Goal: Information Seeking & Learning: Check status

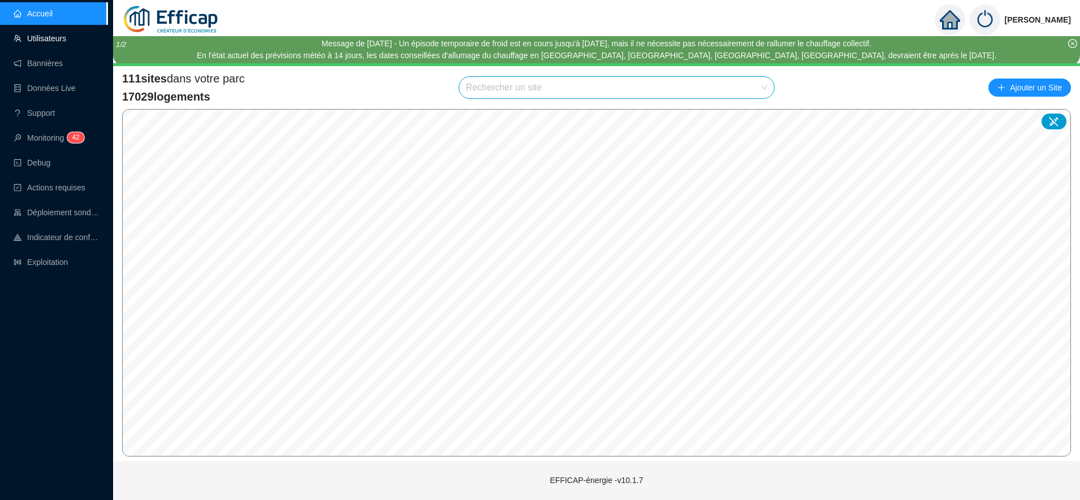
click at [49, 36] on link "Utilisateurs" at bounding box center [40, 38] width 53 height 9
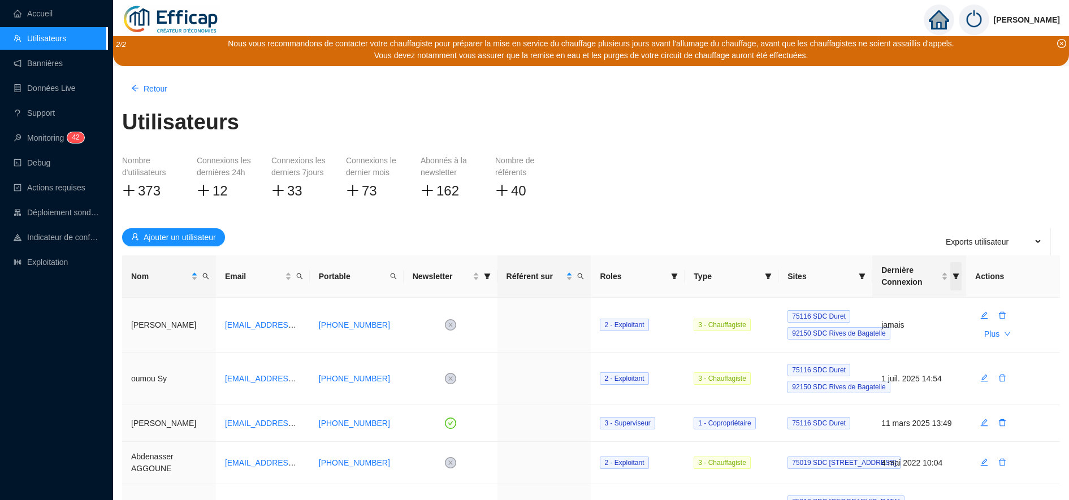
click at [956, 282] on span "Dernière Connexion" at bounding box center [955, 276] width 11 height 28
click at [863, 279] on icon "filter" at bounding box center [862, 276] width 7 height 7
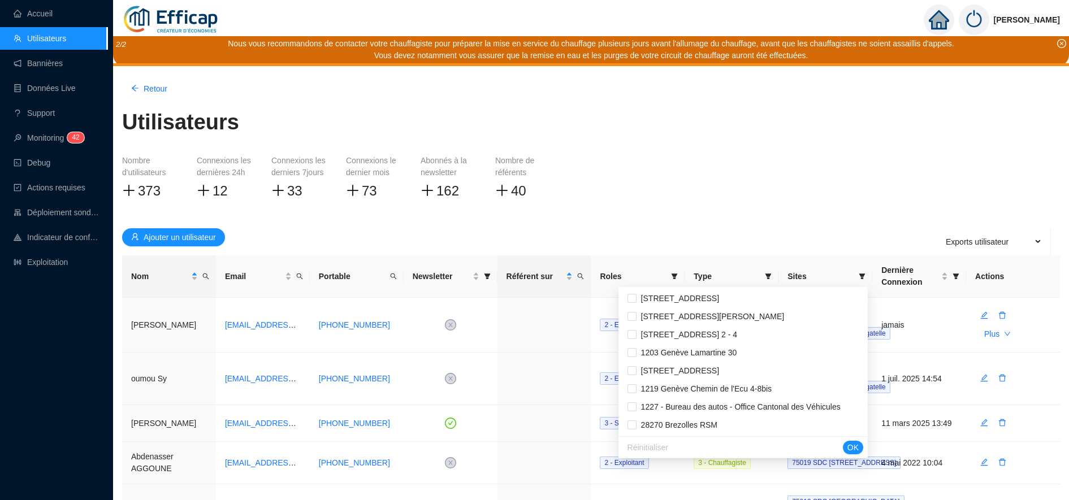
click at [702, 444] on div "Réinitialiser OK" at bounding box center [742, 447] width 249 height 22
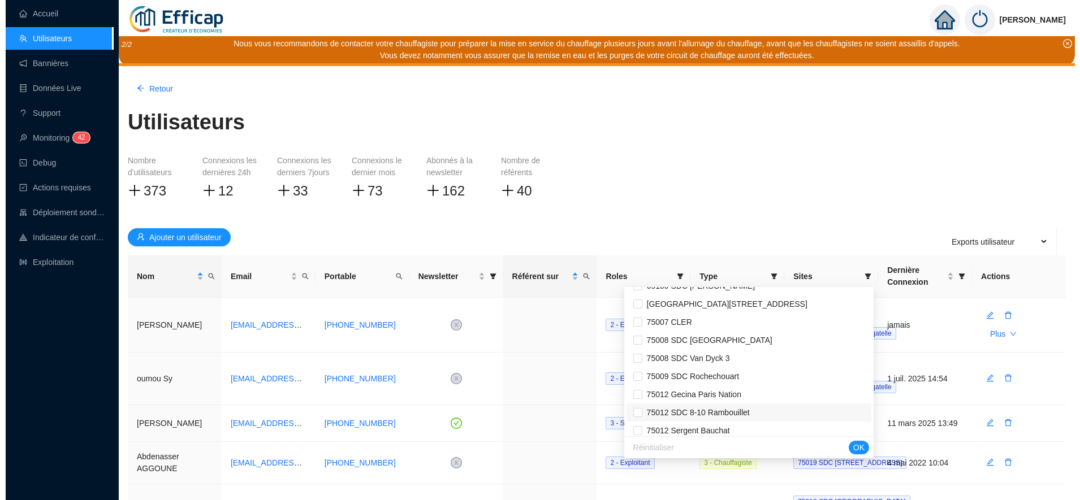
scroll to position [344, 0]
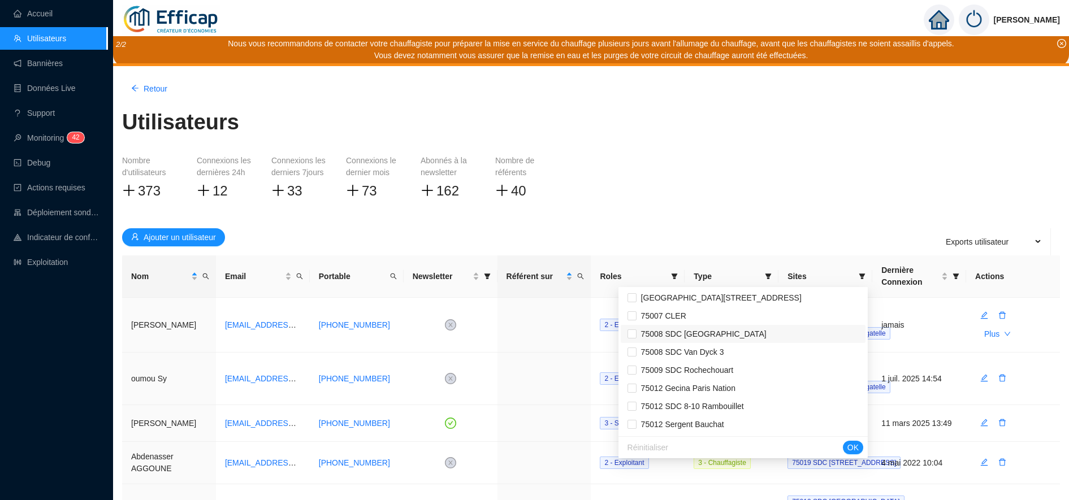
click at [705, 334] on span "75008 SDC Madrid" at bounding box center [702, 334] width 130 height 9
checkbox input "true"
click at [858, 452] on span "OK" at bounding box center [852, 448] width 11 height 12
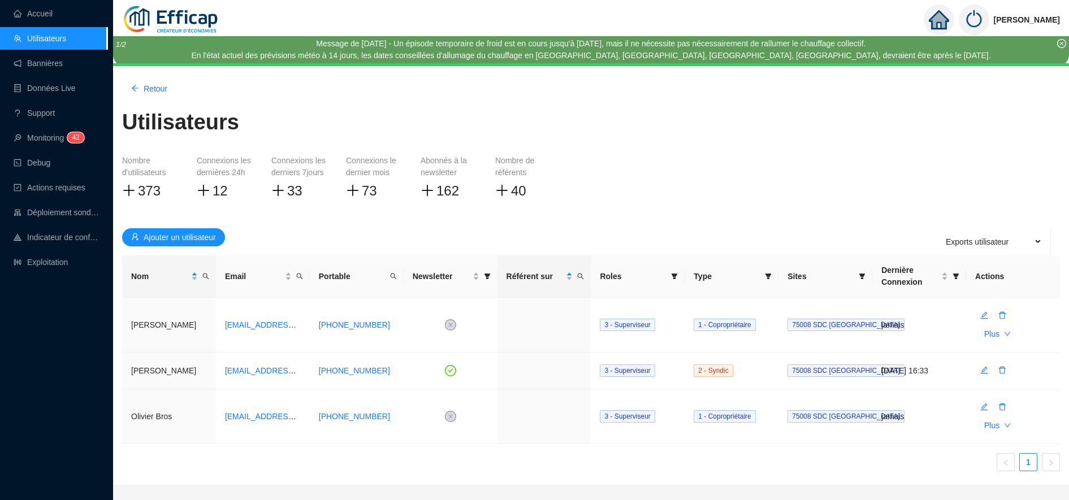
drag, startPoint x: 149, startPoint y: 3, endPoint x: 597, endPoint y: 123, distance: 464.0
click at [597, 123] on div "Utilisateurs" at bounding box center [591, 127] width 938 height 41
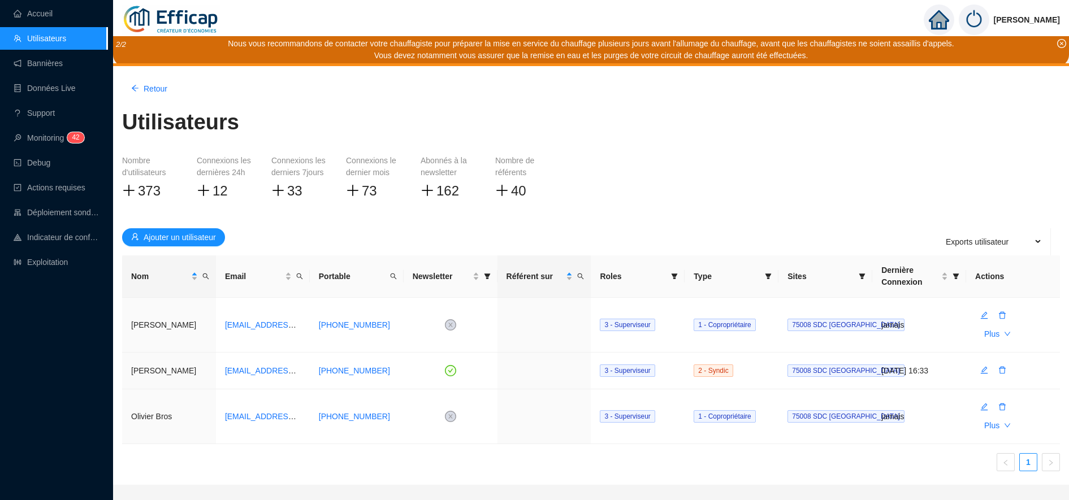
drag, startPoint x: 116, startPoint y: 10, endPoint x: 587, endPoint y: 190, distance: 504.1
click at [587, 190] on div "Nombre d'utilisateurs 373 Connexions les dernières 24h 12 Connexions les dernie…" at bounding box center [591, 187] width 938 height 64
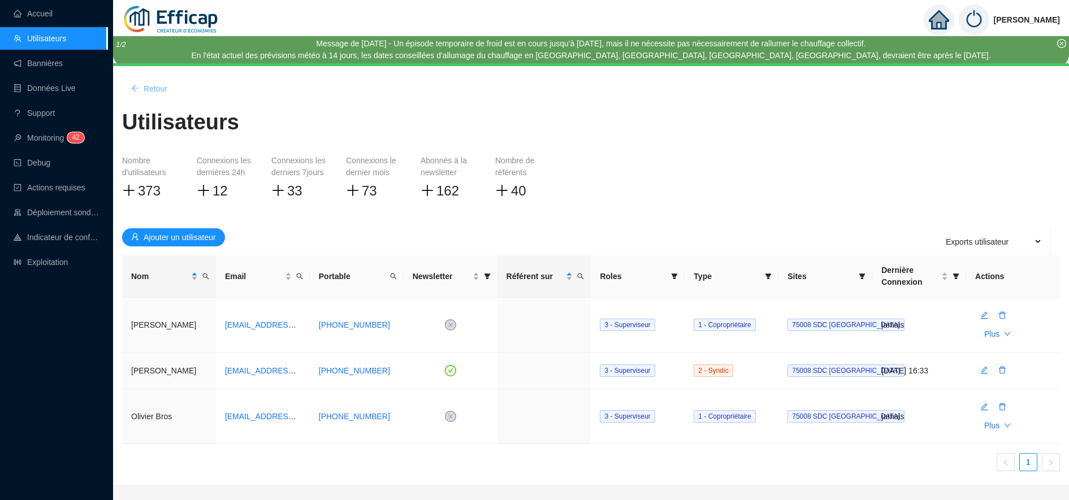
click at [148, 86] on span "Retour" at bounding box center [156, 89] width 24 height 12
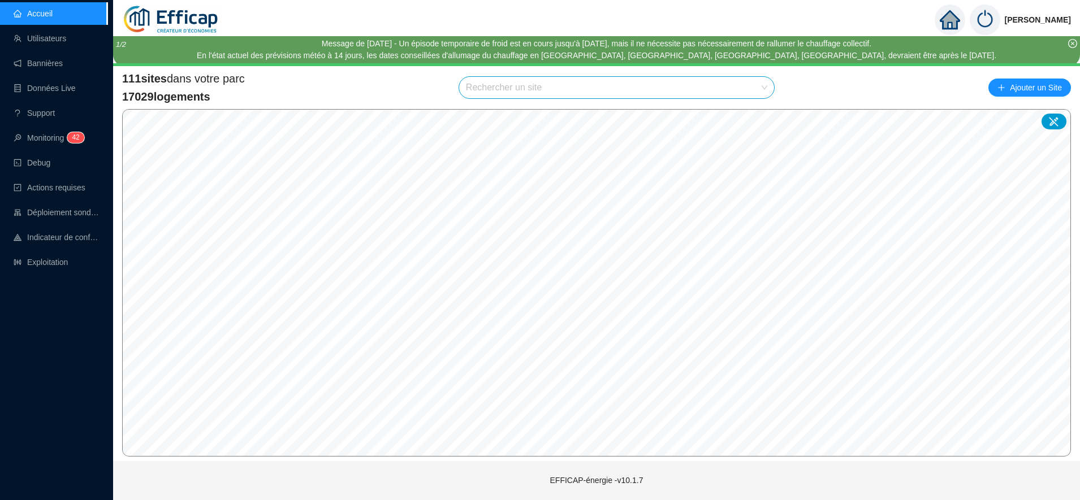
click at [41, 9] on link "Accueil" at bounding box center [33, 13] width 39 height 9
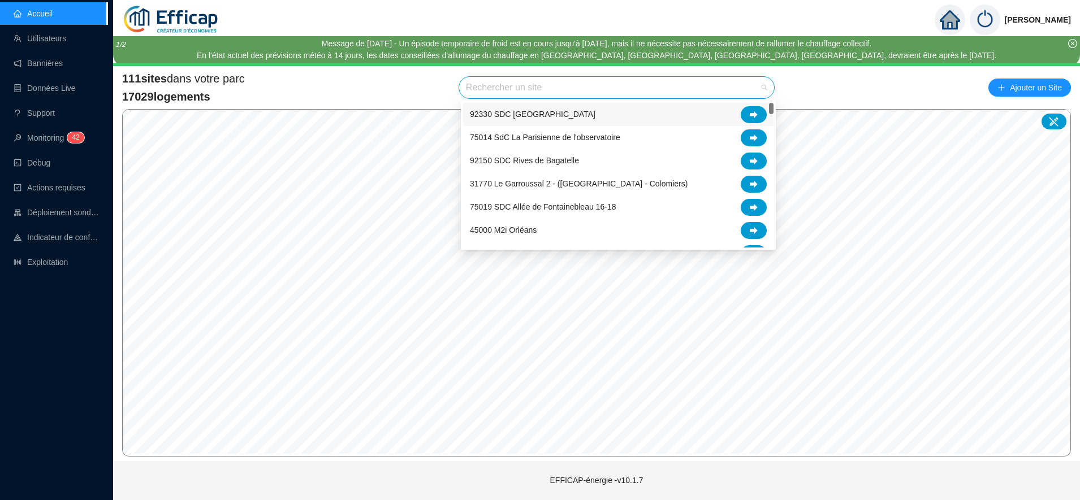
click at [495, 96] on input "search" at bounding box center [611, 87] width 291 height 21
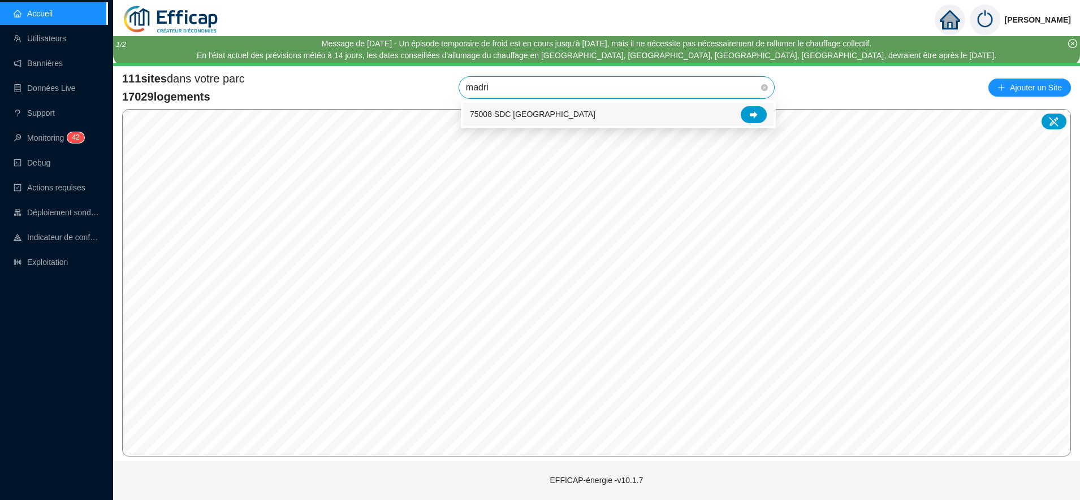
type input "madrid"
click at [757, 118] on icon at bounding box center [754, 115] width 8 height 8
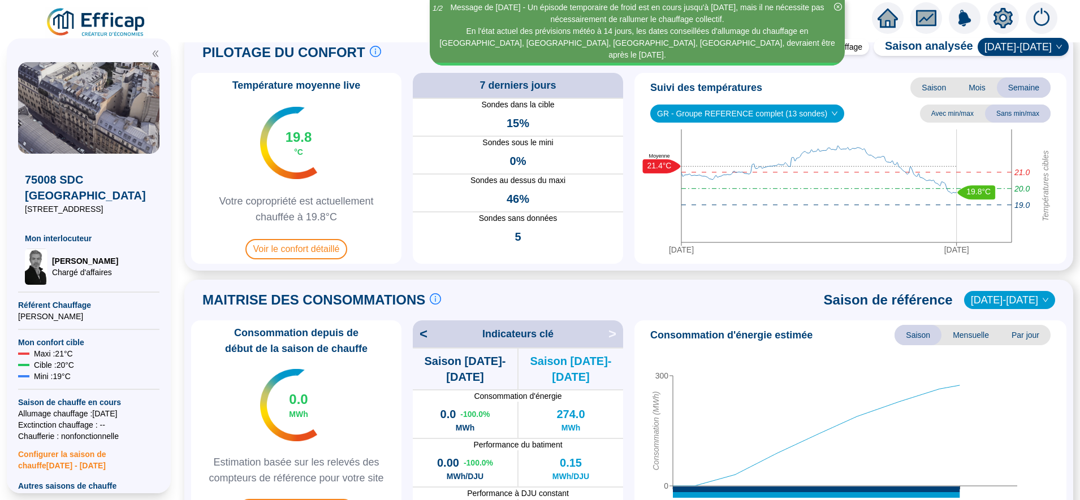
scroll to position [32, 0]
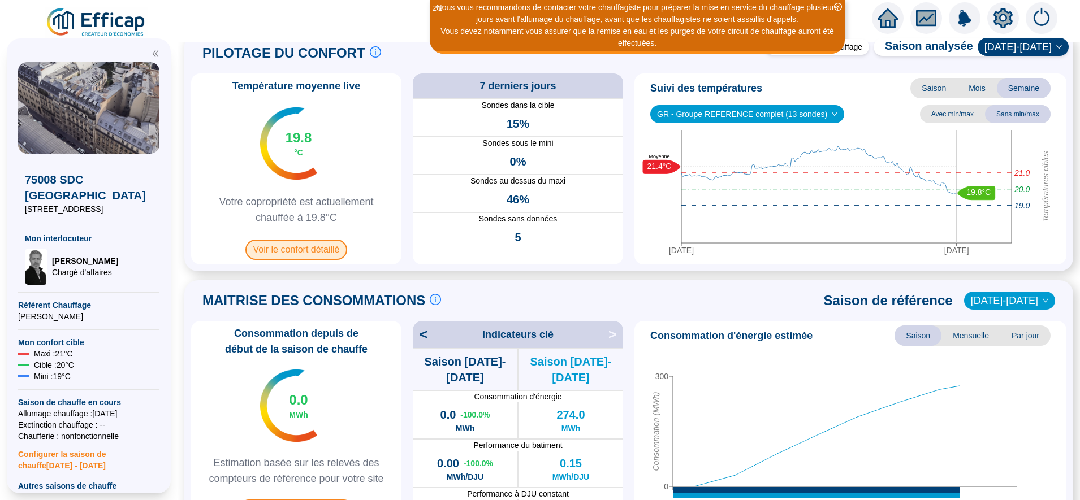
click at [304, 254] on span "Voir le confort détaillé" at bounding box center [296, 250] width 102 height 20
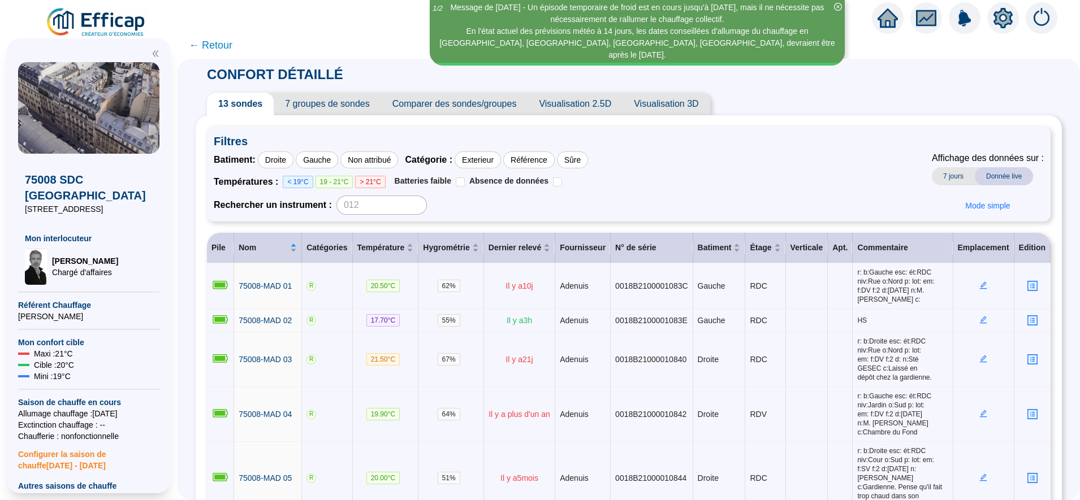
click at [221, 50] on span "← Retour" at bounding box center [211, 45] width 44 height 16
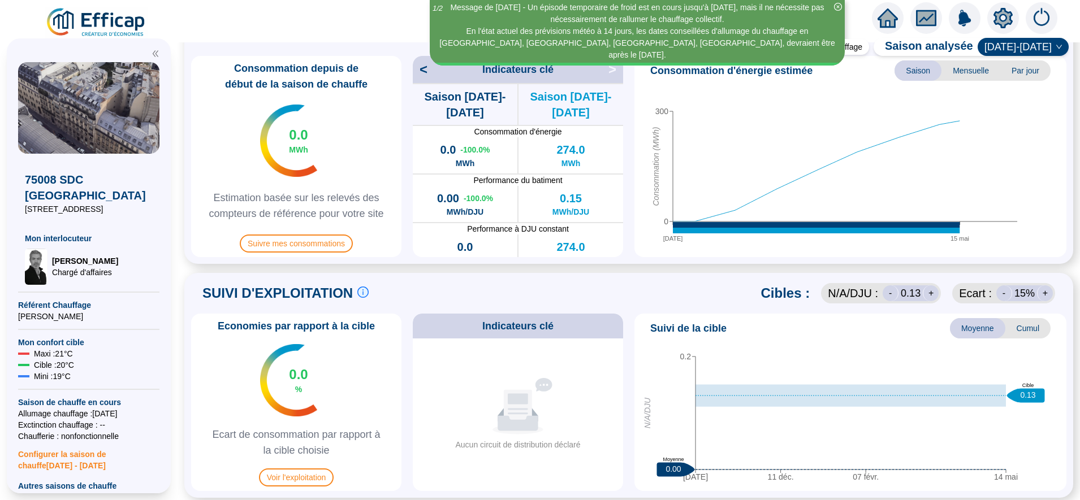
scroll to position [217, 0]
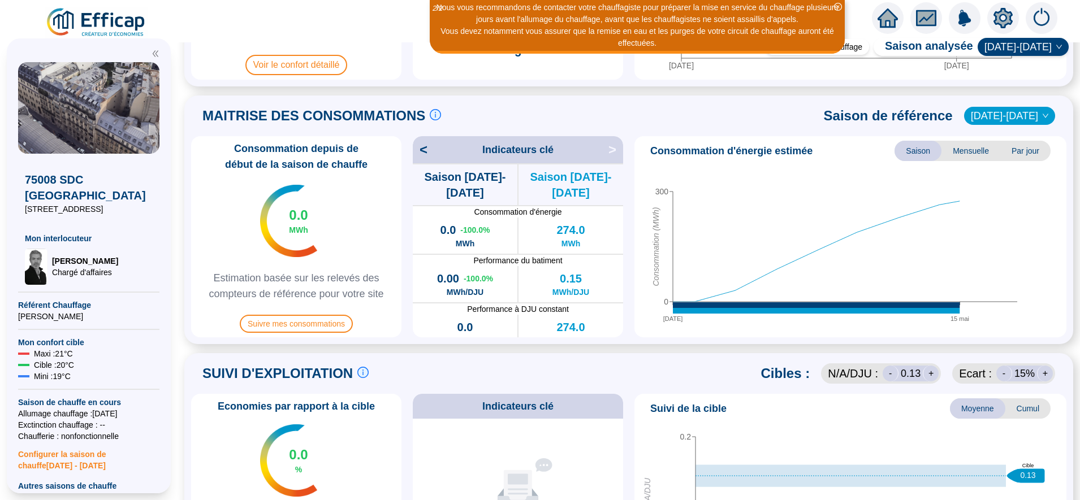
click at [1019, 118] on span "[DATE]-[DATE]" at bounding box center [1009, 115] width 77 height 17
click at [1009, 139] on div "2023-2024" at bounding box center [1008, 139] width 54 height 12
click at [278, 320] on span "Suivre mes consommations" at bounding box center [296, 324] width 113 height 18
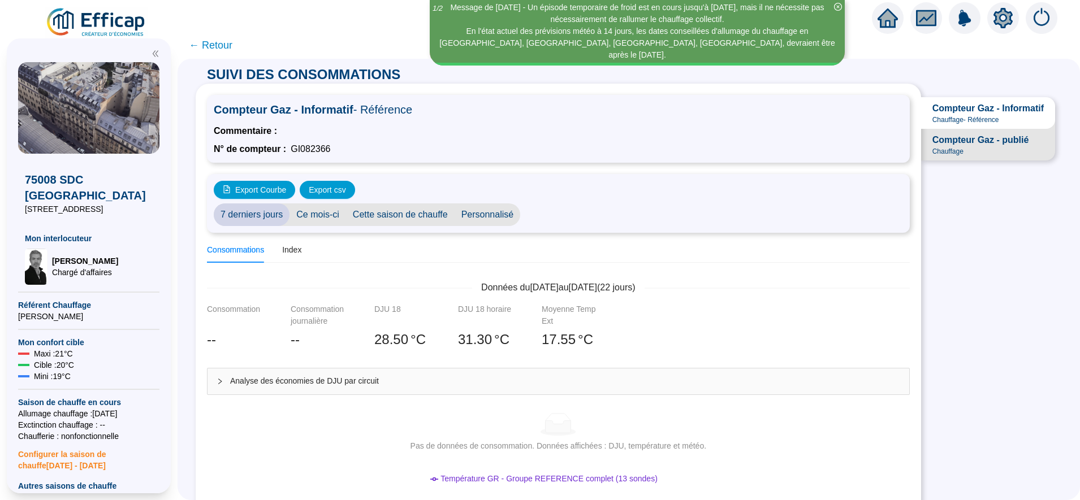
click at [208, 49] on span "← Retour" at bounding box center [211, 45] width 44 height 16
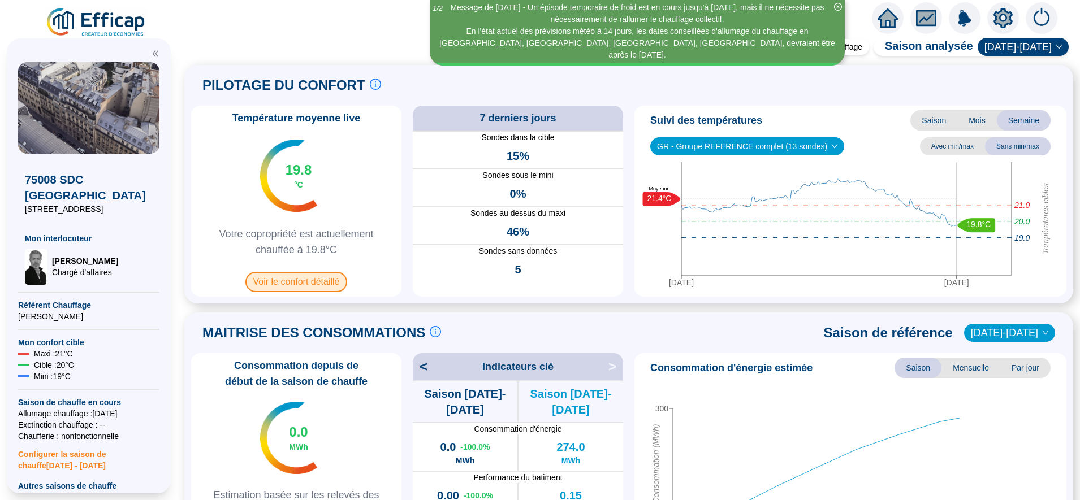
click at [275, 289] on span "Voir le confort détaillé" at bounding box center [296, 282] width 102 height 20
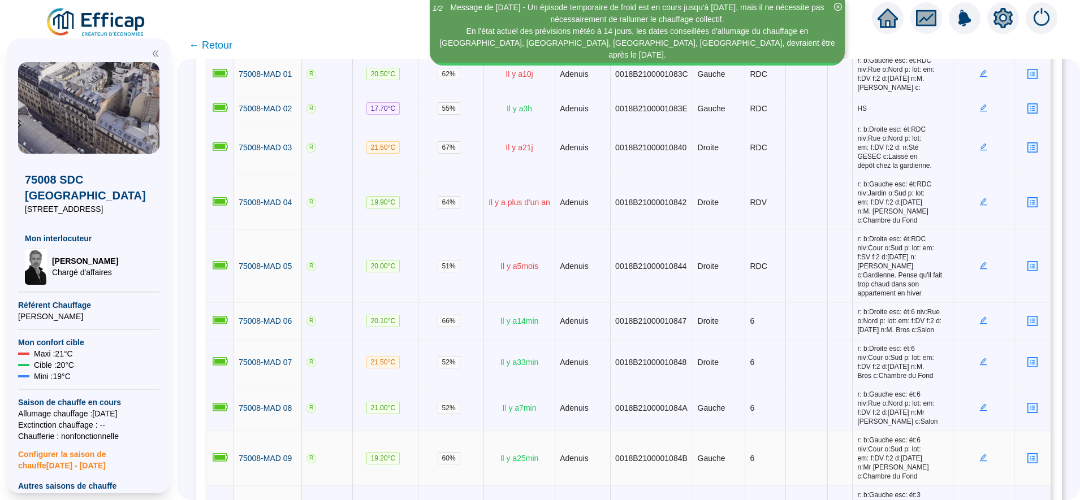
scroll to position [213, 0]
click at [224, 44] on span "← Retour" at bounding box center [211, 45] width 44 height 16
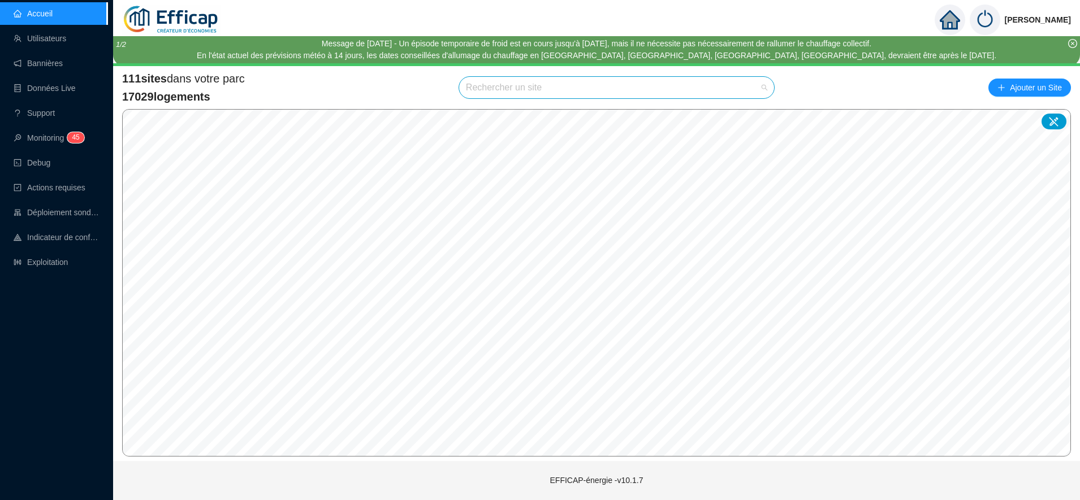
click at [490, 89] on input "search" at bounding box center [611, 87] width 291 height 21
type input "j"
type input "rochec"
click at [748, 116] on div at bounding box center [754, 114] width 26 height 17
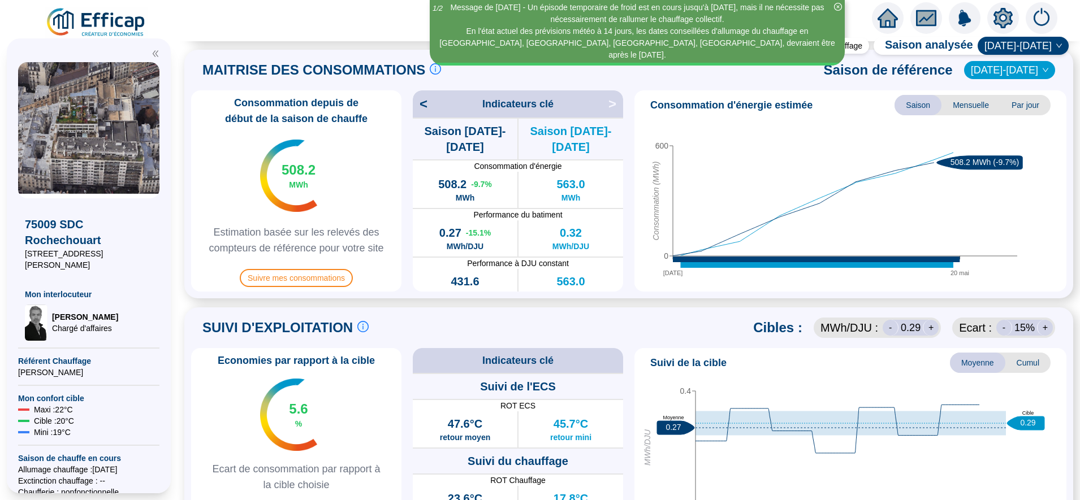
scroll to position [259, 0]
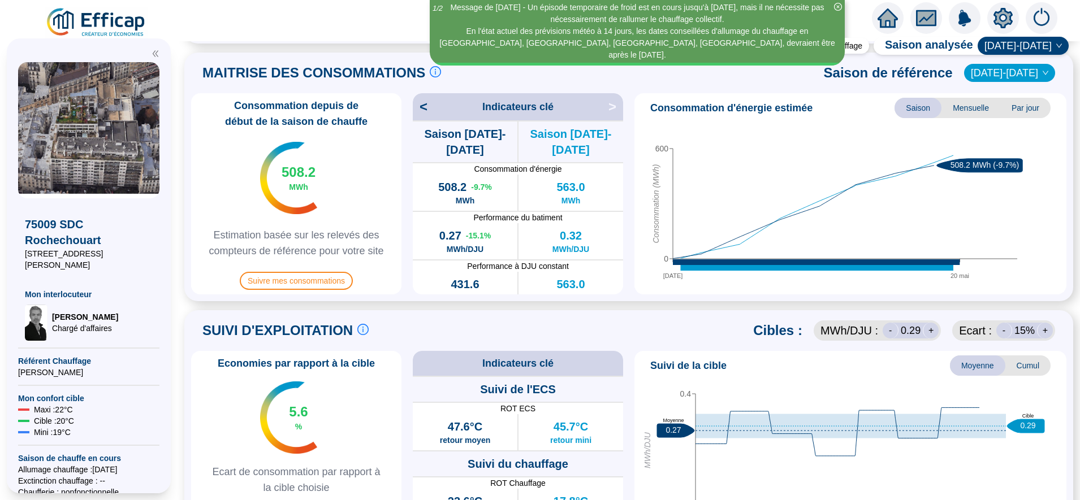
click at [1016, 73] on span "2023-2024" at bounding box center [1009, 72] width 77 height 17
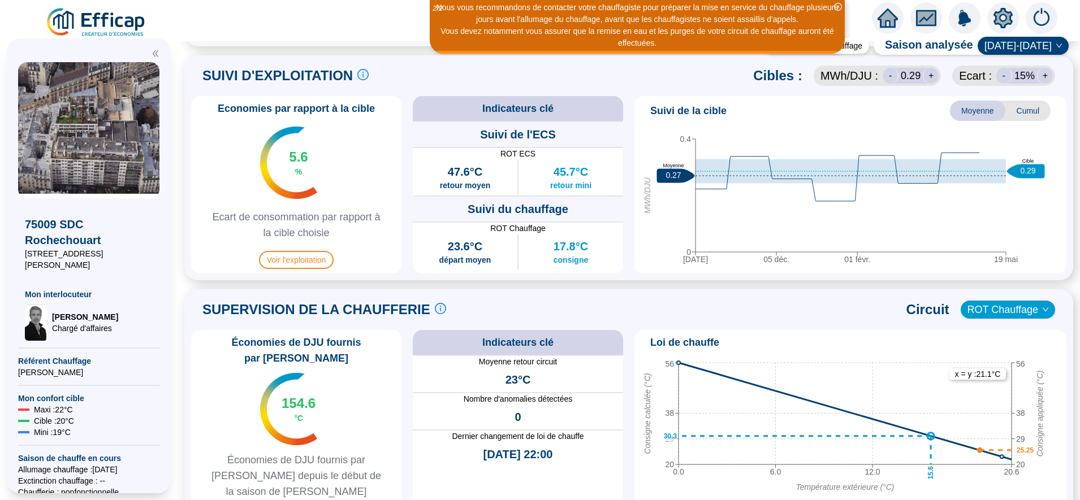
scroll to position [631, 0]
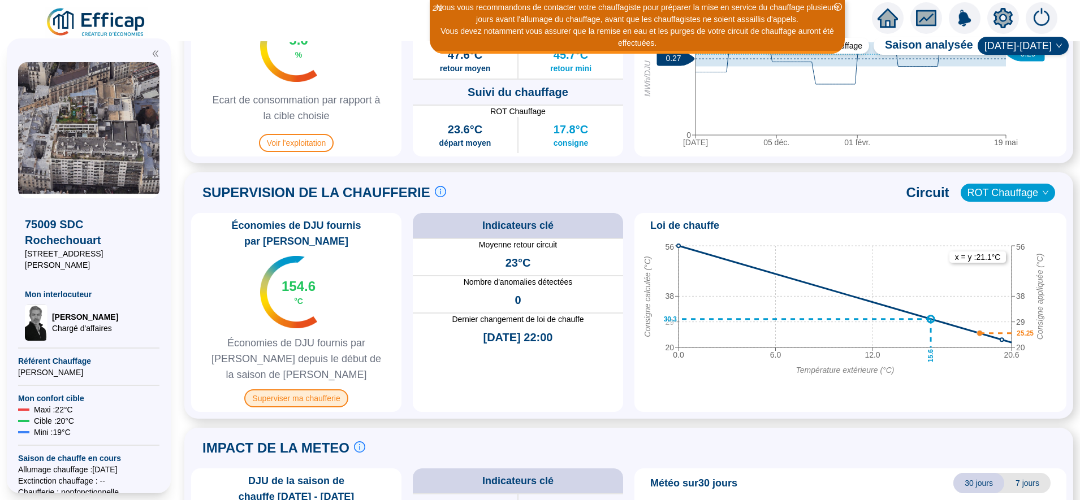
click at [318, 390] on span "Superviser ma chaufferie" at bounding box center [295, 399] width 103 height 18
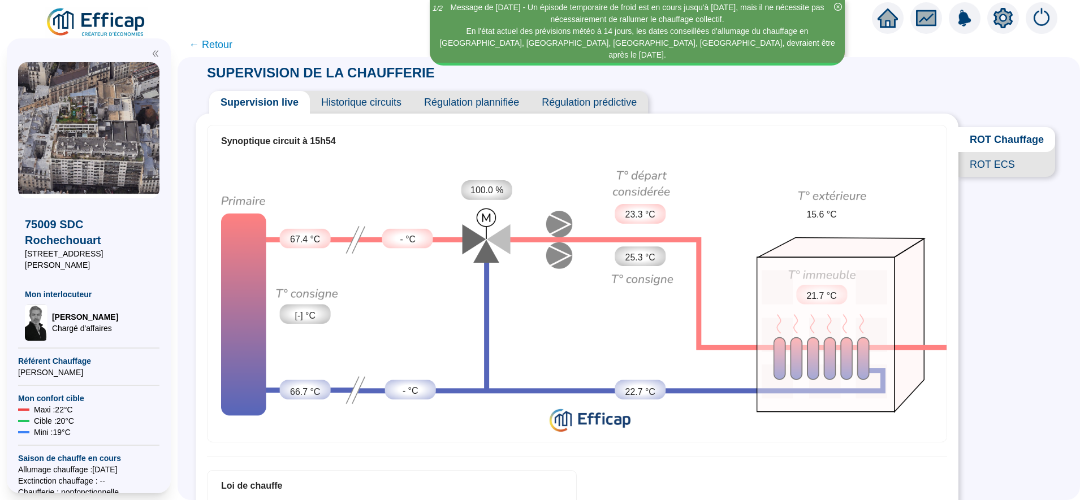
click at [1005, 168] on span "ROT ECS" at bounding box center [1006, 164] width 97 height 25
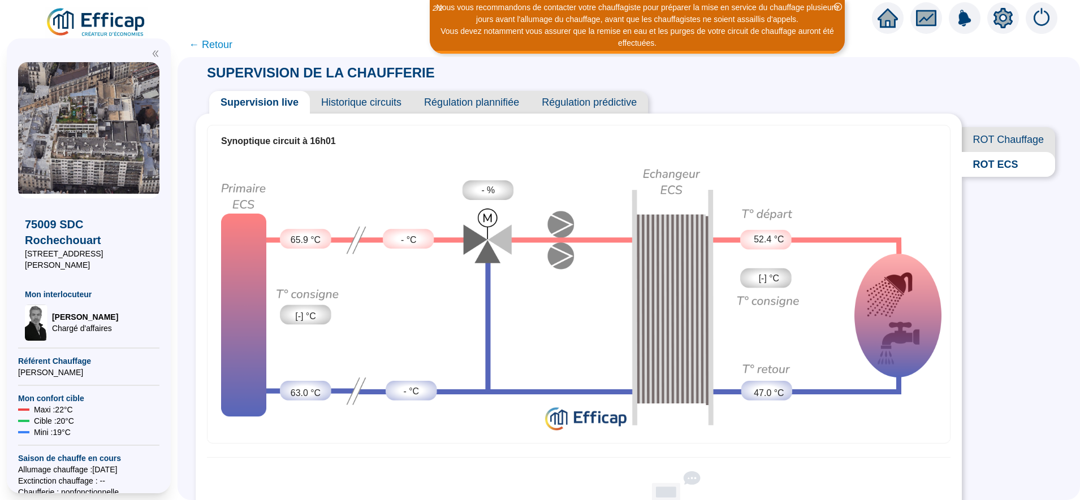
click at [228, 49] on span "← Retour" at bounding box center [211, 45] width 44 height 16
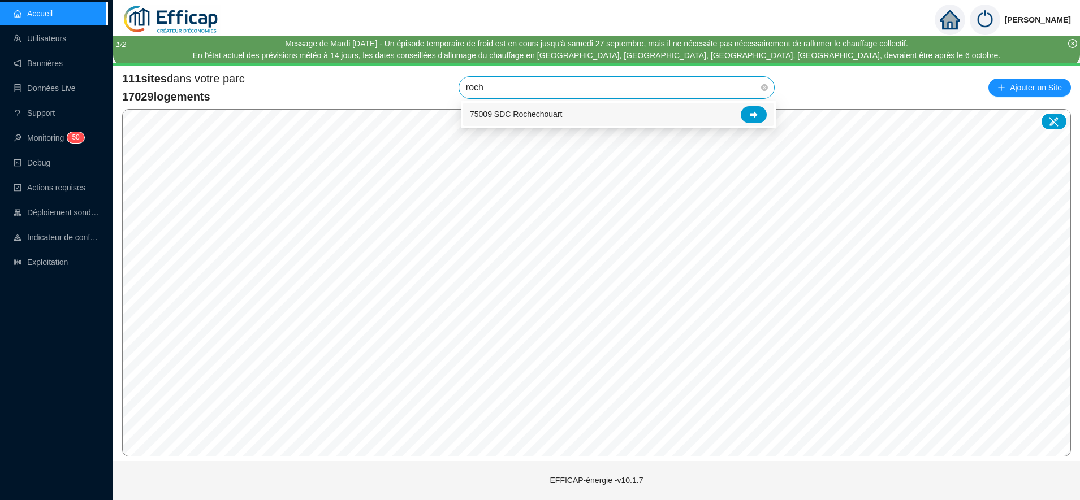
type input "roche"
click at [755, 115] on icon at bounding box center [754, 114] width 8 height 7
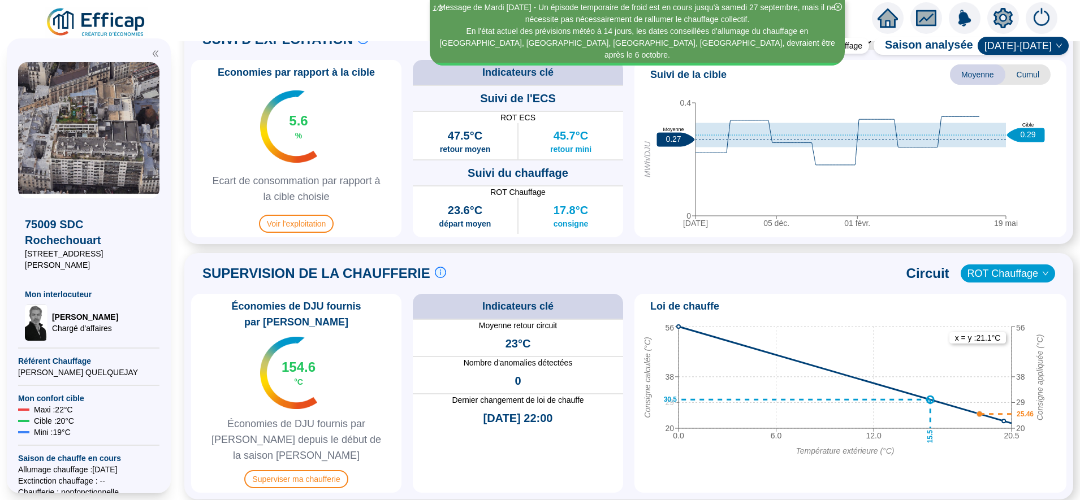
scroll to position [551, 0]
click at [314, 470] on span "Superviser ma chaufferie" at bounding box center [295, 479] width 103 height 18
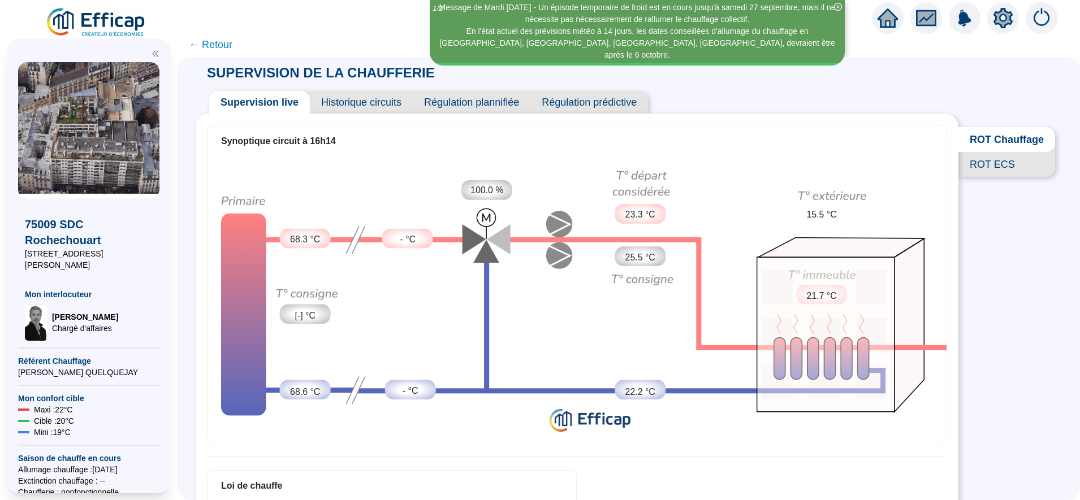
click at [227, 50] on span "← Retour" at bounding box center [211, 45] width 44 height 16
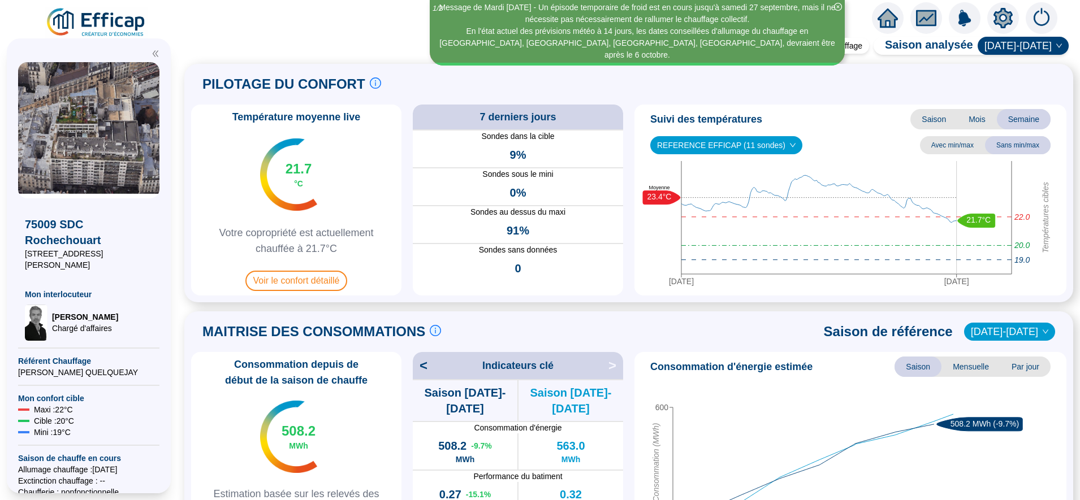
click at [928, 123] on span "Saison" at bounding box center [933, 119] width 47 height 20
